Goal: Information Seeking & Learning: Find specific fact

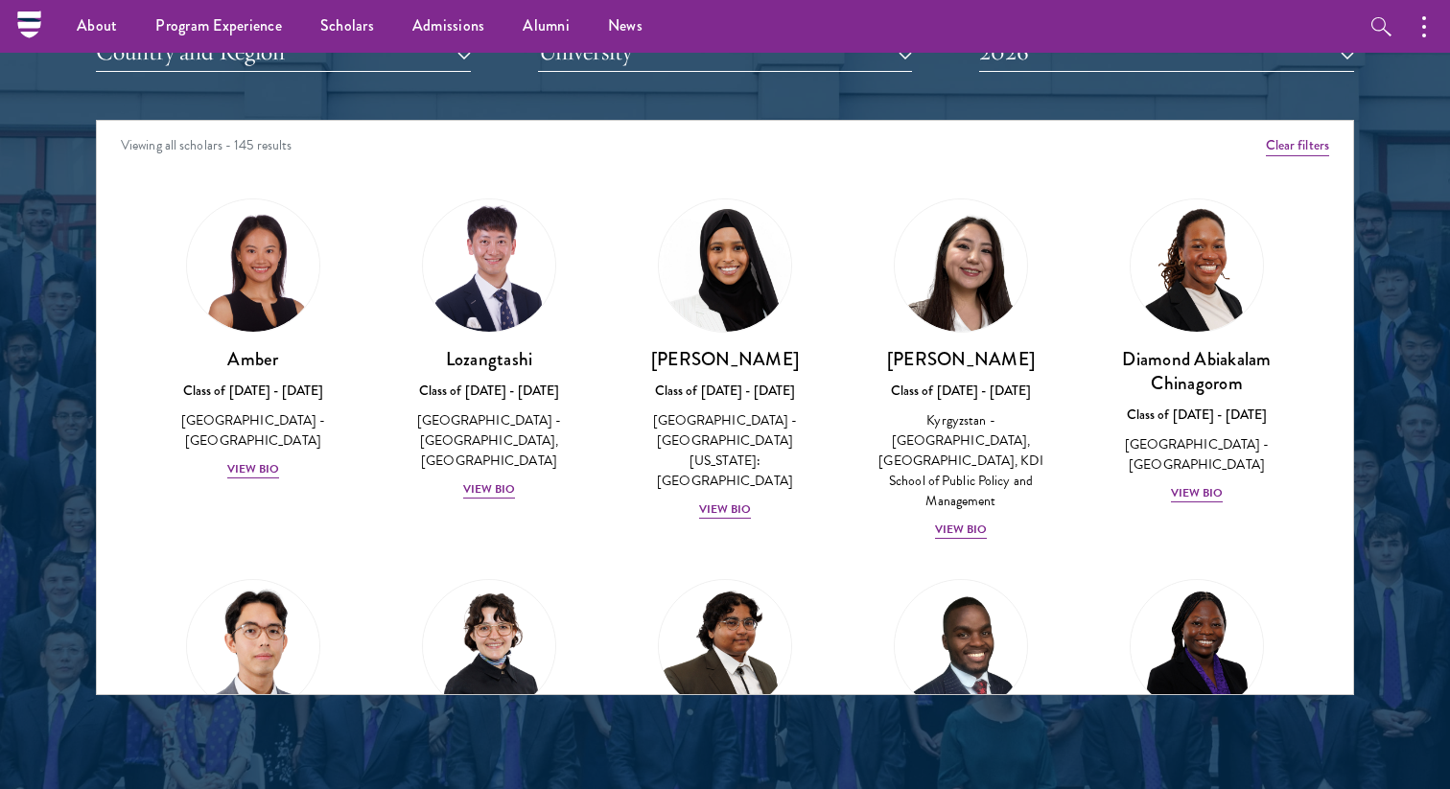
scroll to position [2303, 0]
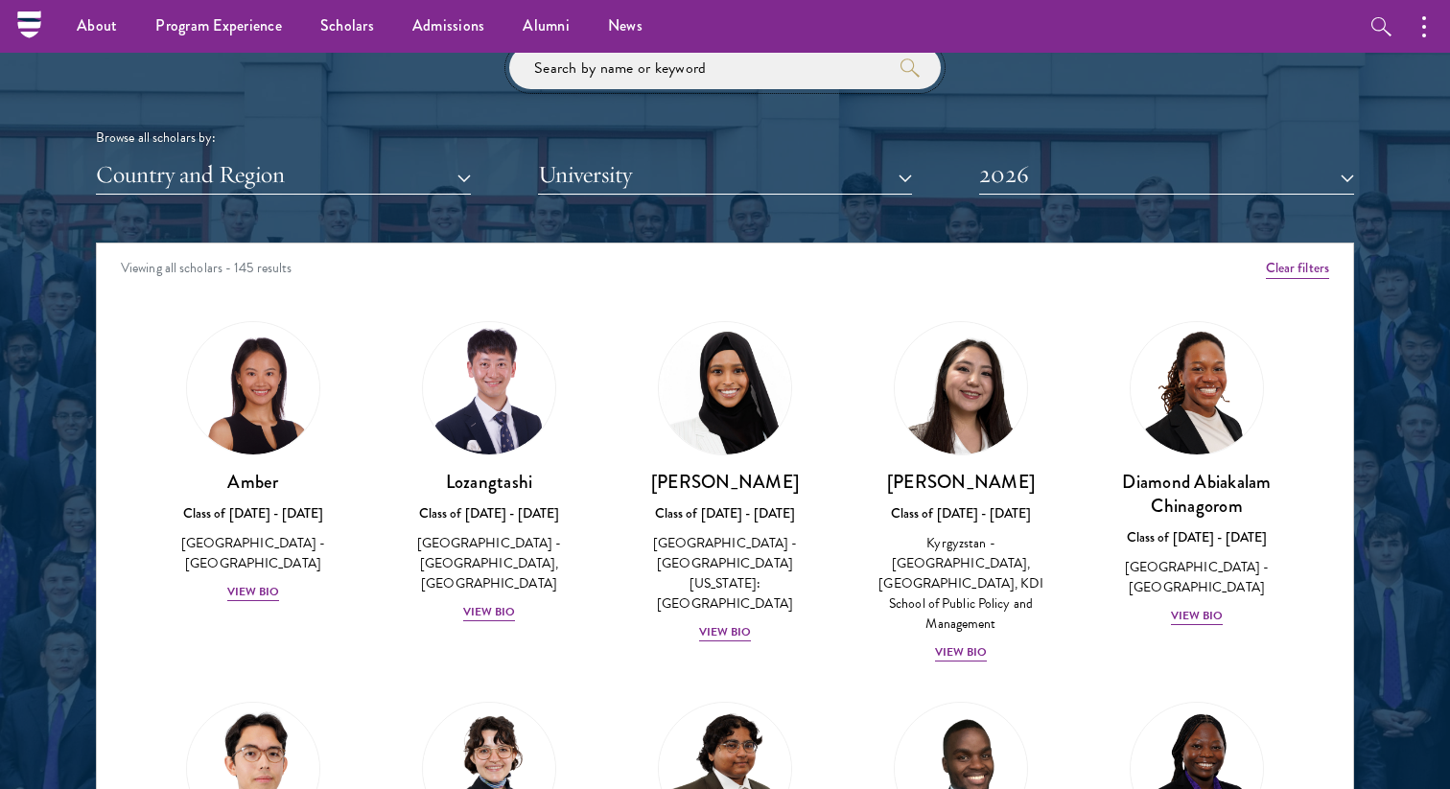
click at [608, 70] on input "search" at bounding box center [724, 67] width 431 height 43
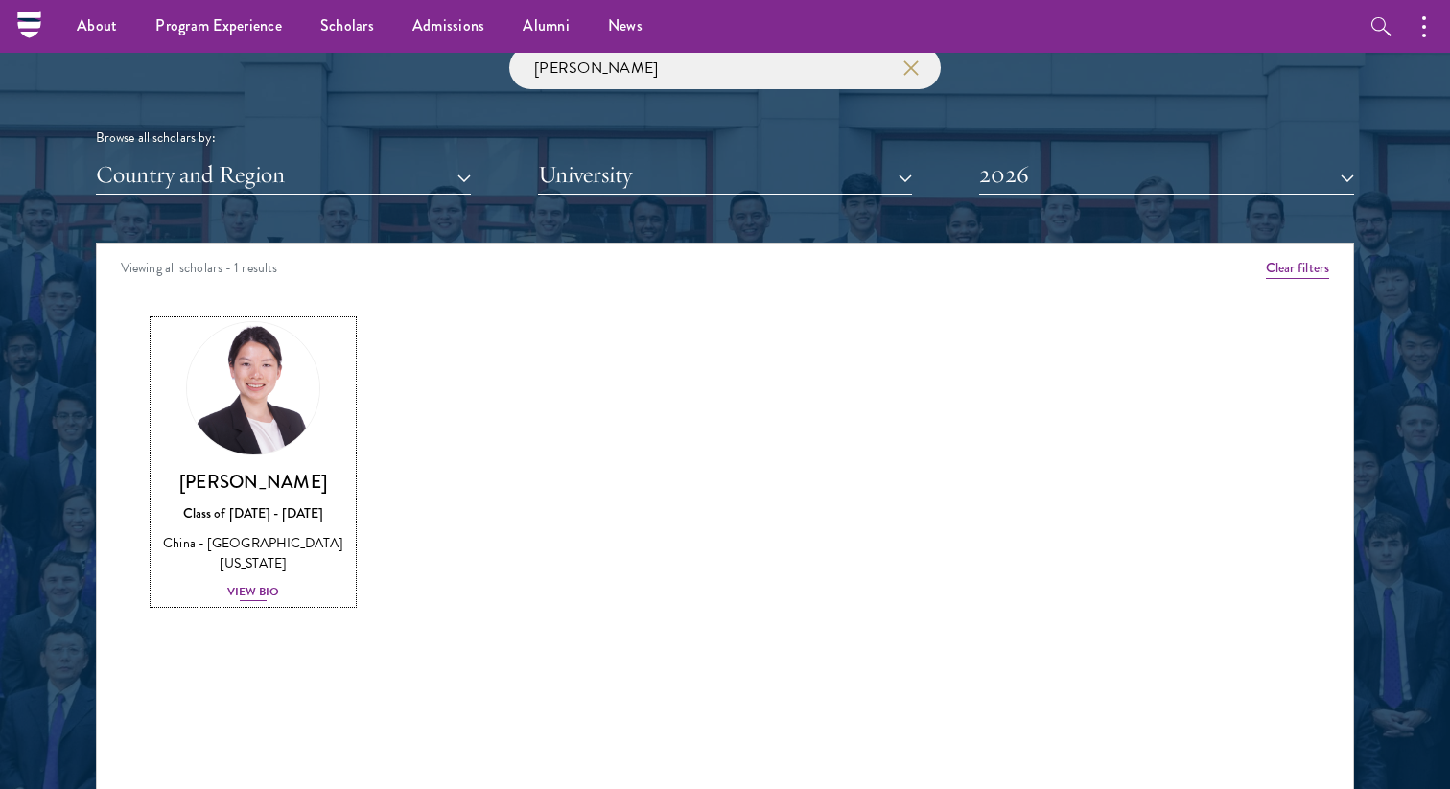
click at [255, 579] on div "[PERSON_NAME] Class of [DATE] - [DATE] [GEOGRAPHIC_DATA] - [GEOGRAPHIC_DATA][US…" at bounding box center [253, 536] width 198 height 133
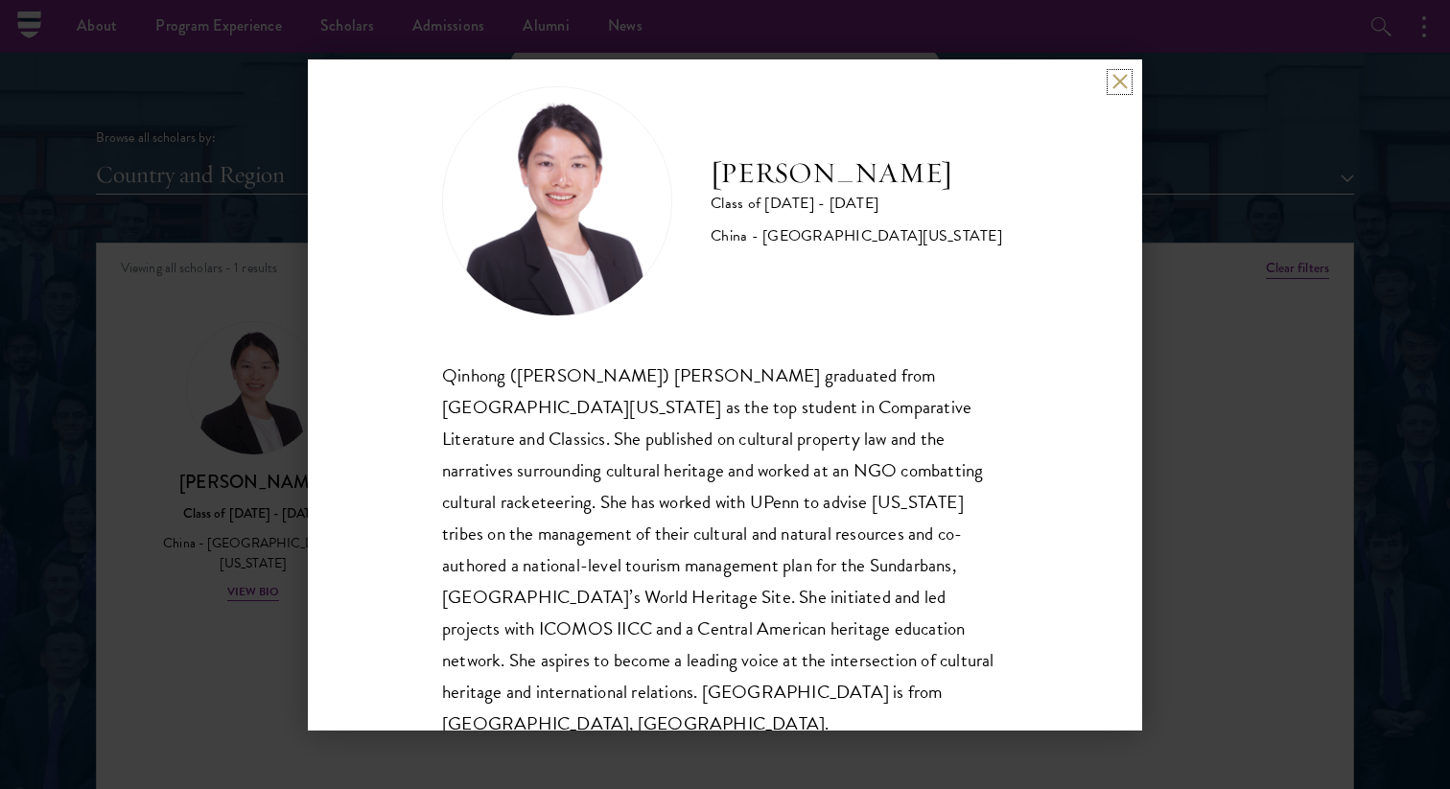
scroll to position [34, 0]
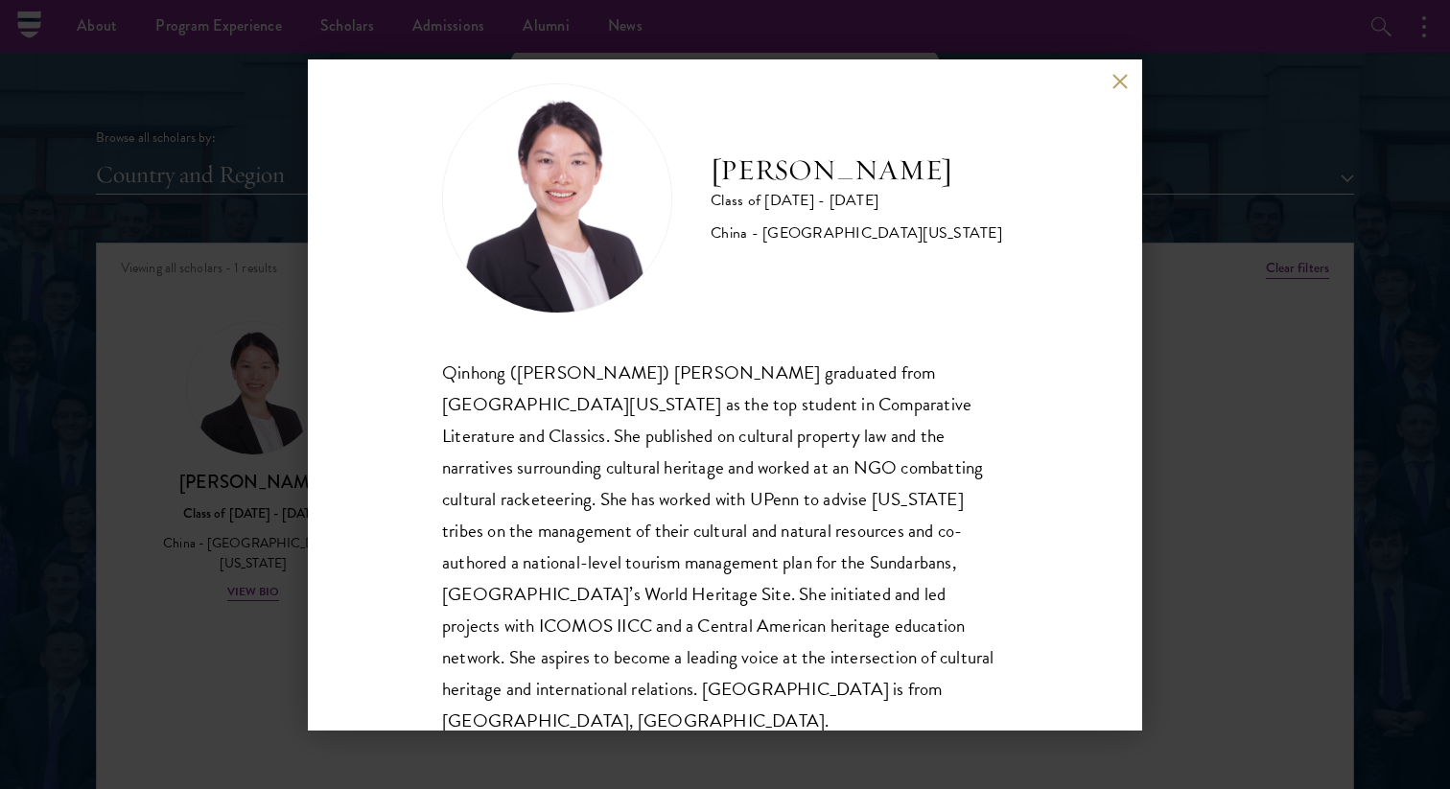
click at [1226, 462] on div "[PERSON_NAME] Class of [DATE] - [DATE] [GEOGRAPHIC_DATA] - [GEOGRAPHIC_DATA][US…" at bounding box center [725, 394] width 1450 height 789
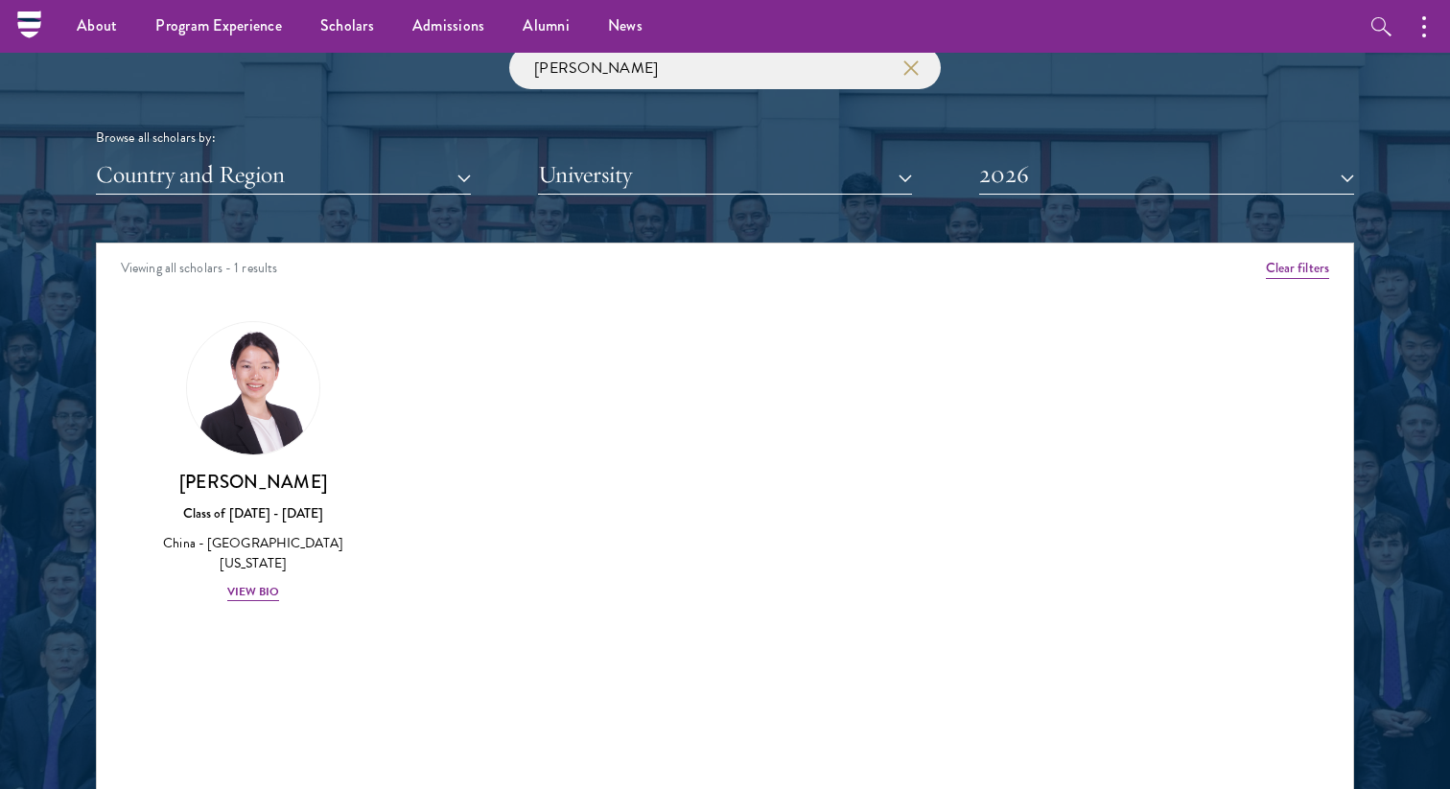
click at [544, 314] on div "Amber Class of [DATE] - [DATE] [GEOGRAPHIC_DATA] - [GEOGRAPHIC_DATA] View Bio C…" at bounding box center [725, 478] width 1256 height 363
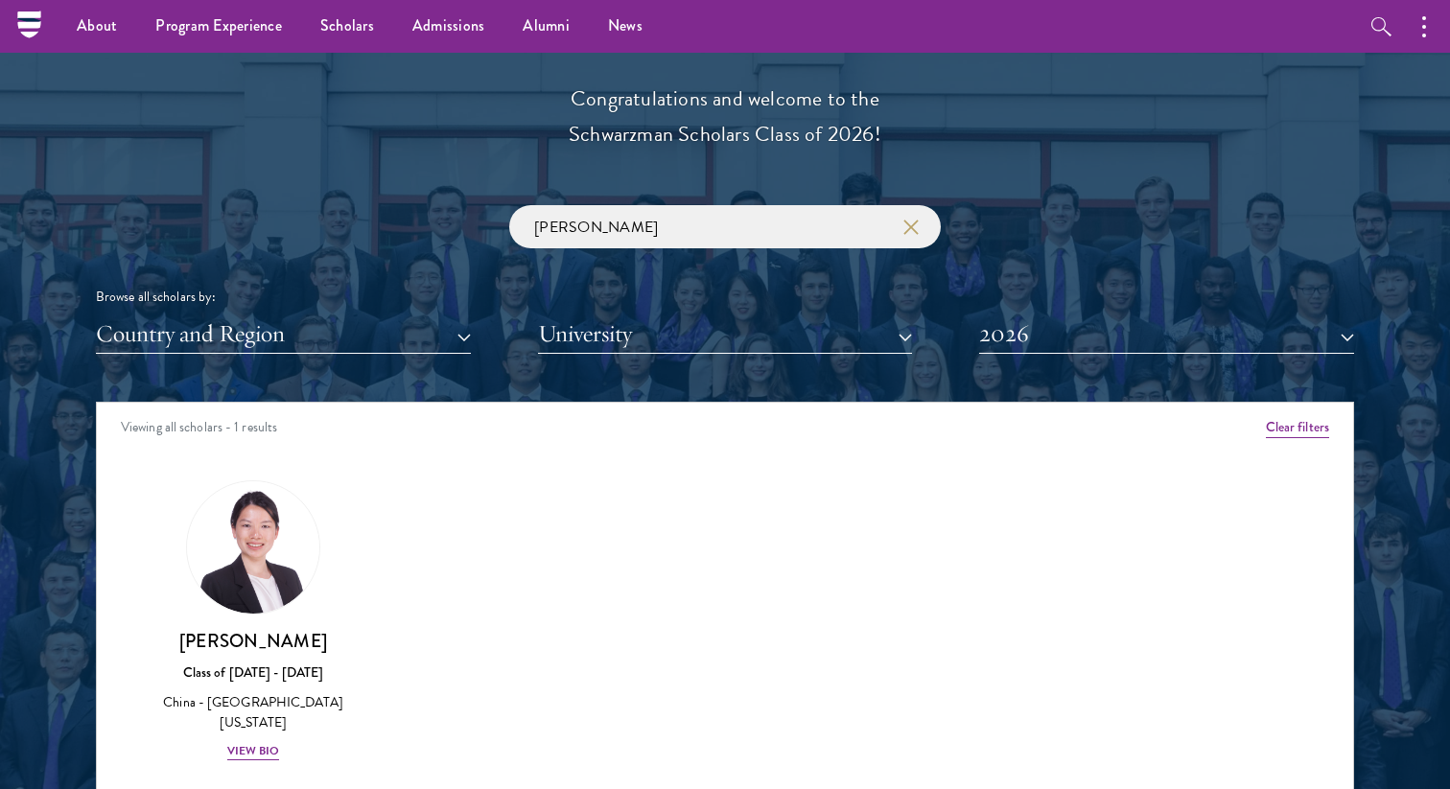
scroll to position [2042, 0]
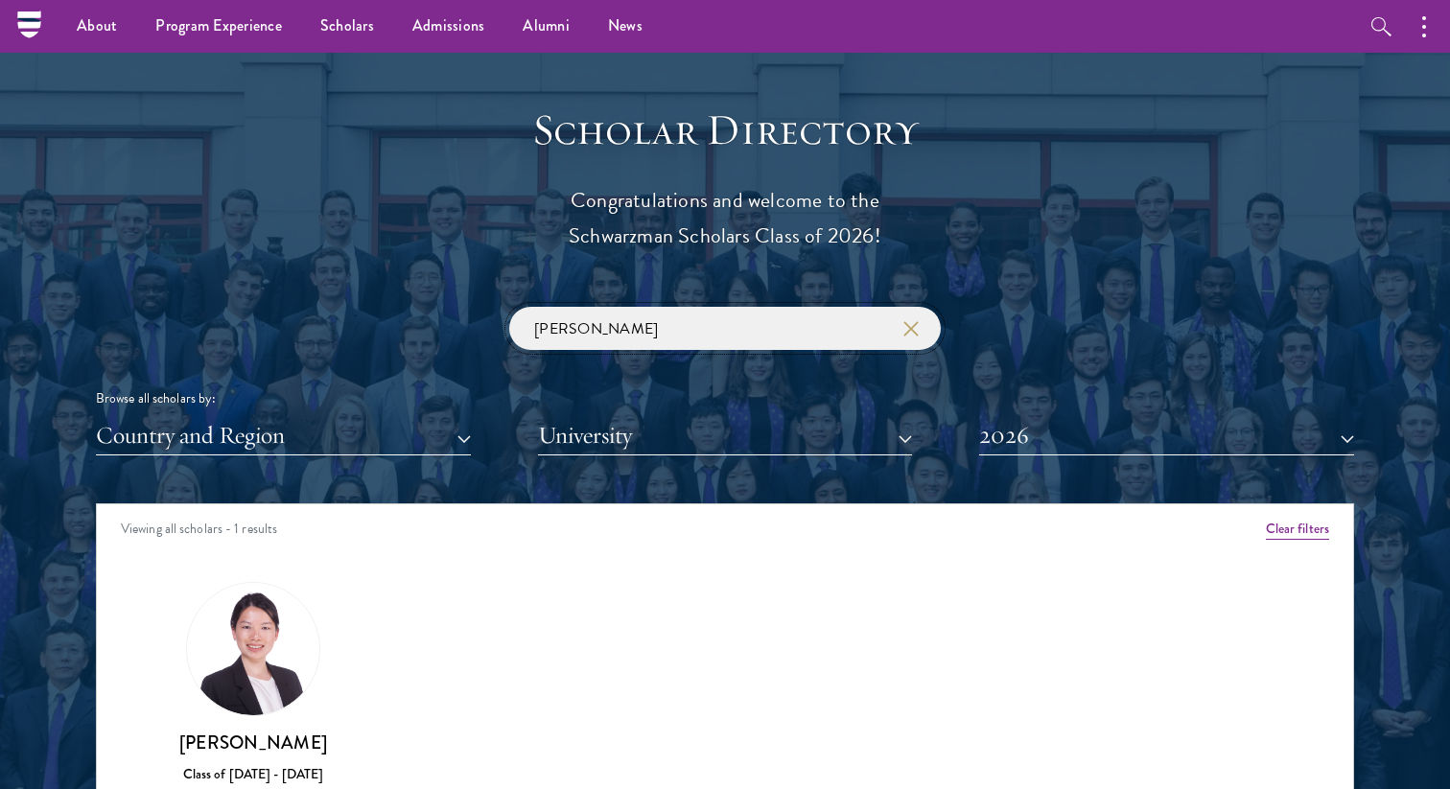
click at [552, 345] on input "[PERSON_NAME]" at bounding box center [724, 328] width 431 height 43
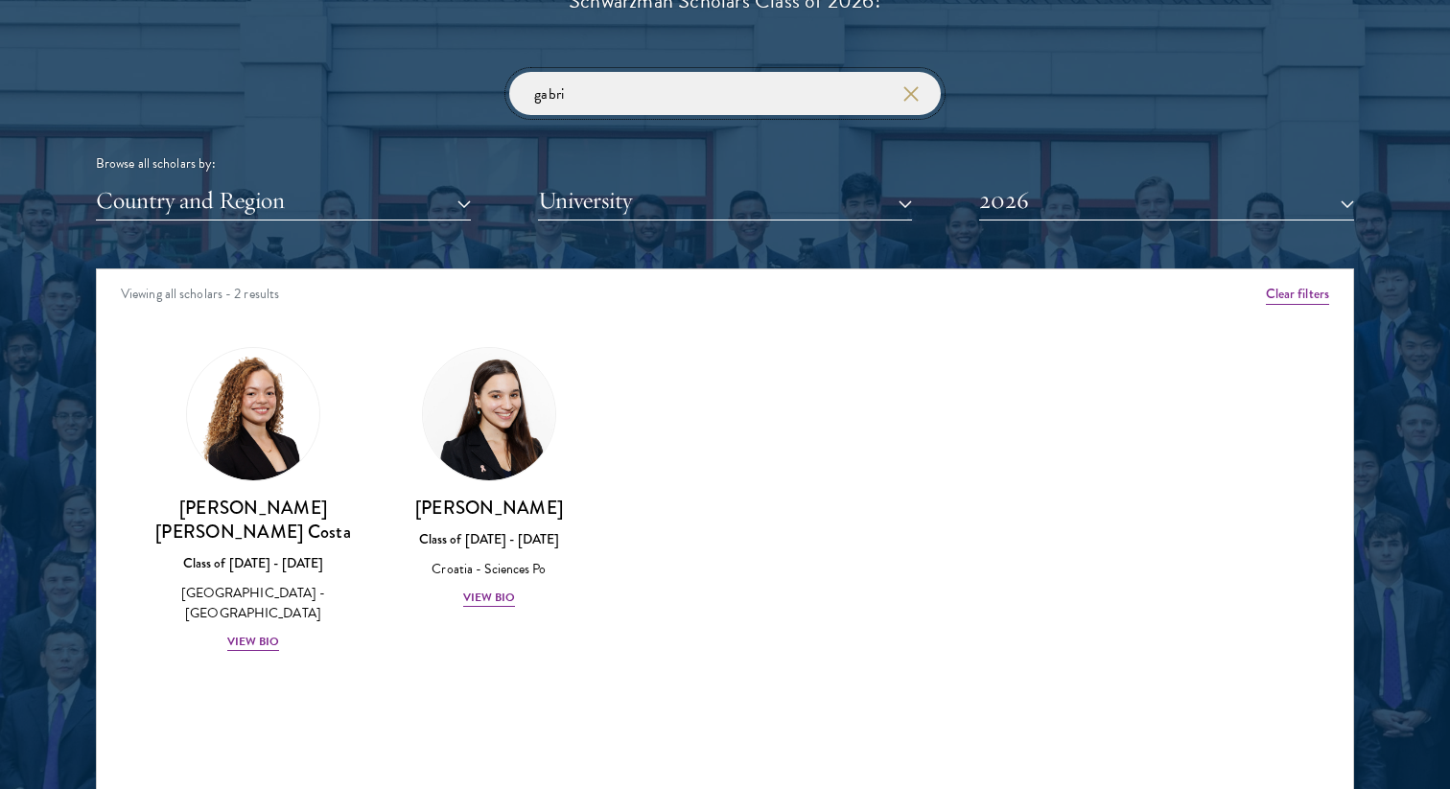
scroll to position [2279, 0]
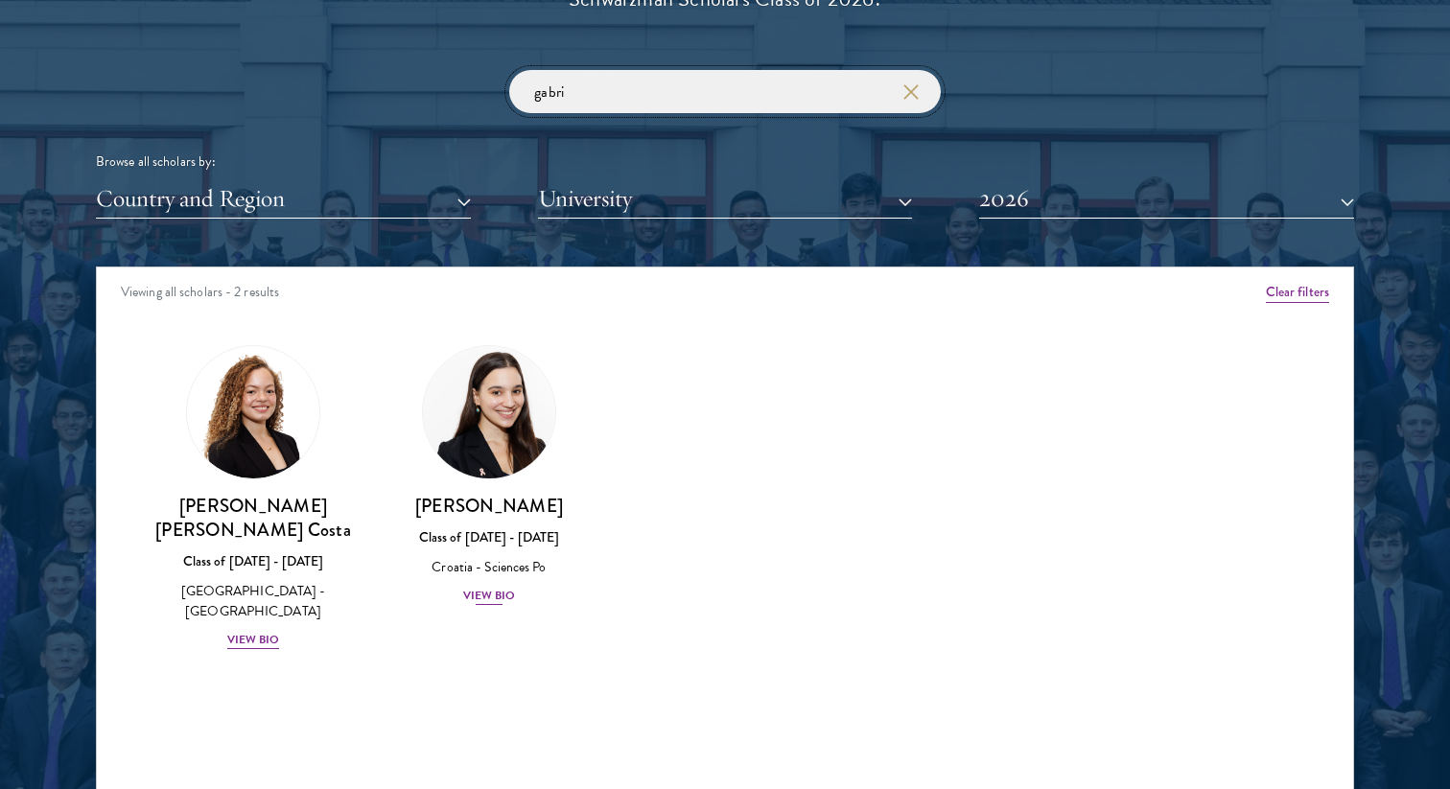
type input "gabri"
click at [486, 607] on div "[PERSON_NAME] Class of [DATE] - [DATE] Croatia - Sciences Po View Bio" at bounding box center [489, 550] width 198 height 113
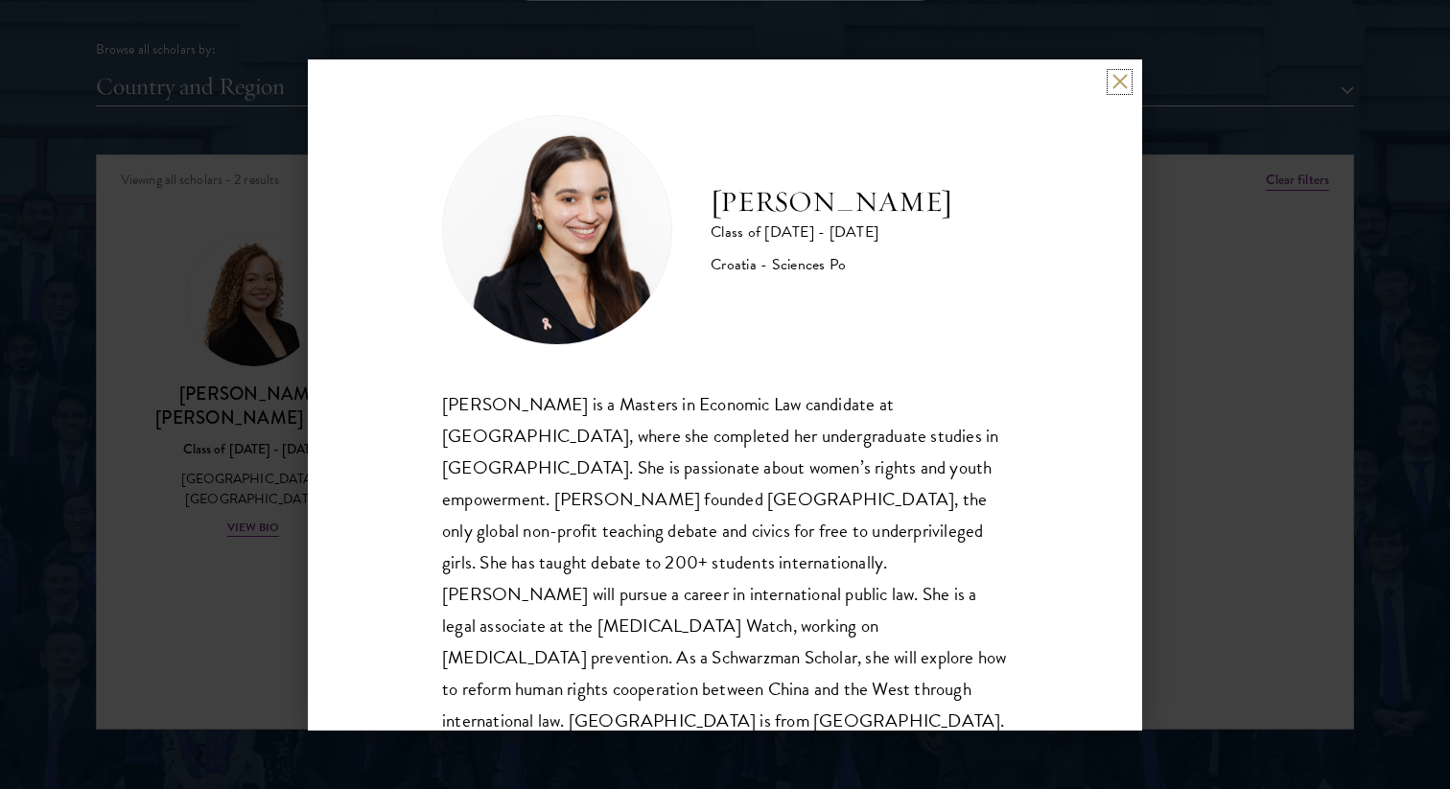
scroll to position [2393, 0]
click at [1248, 419] on div "[PERSON_NAME] Class of [DATE] - [DATE] Croatia - Sciences Po [PERSON_NAME] is a…" at bounding box center [725, 394] width 1450 height 789
